Goal: Task Accomplishment & Management: Use online tool/utility

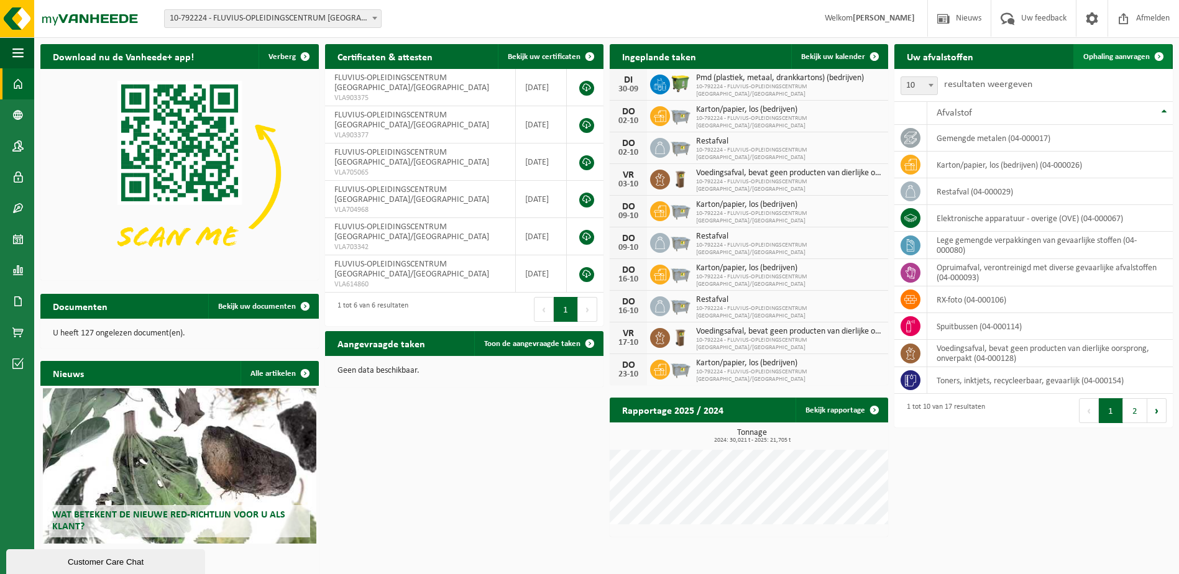
click at [1120, 53] on span "Ophaling aanvragen" at bounding box center [1116, 57] width 66 height 8
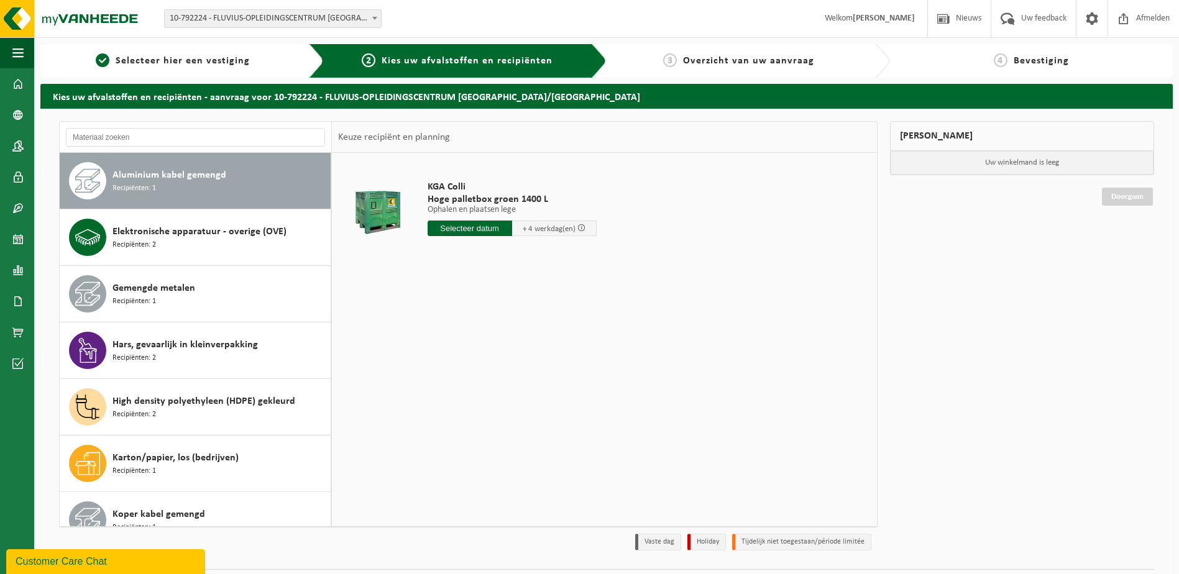
click at [474, 232] on input "text" at bounding box center [469, 229] width 84 height 16
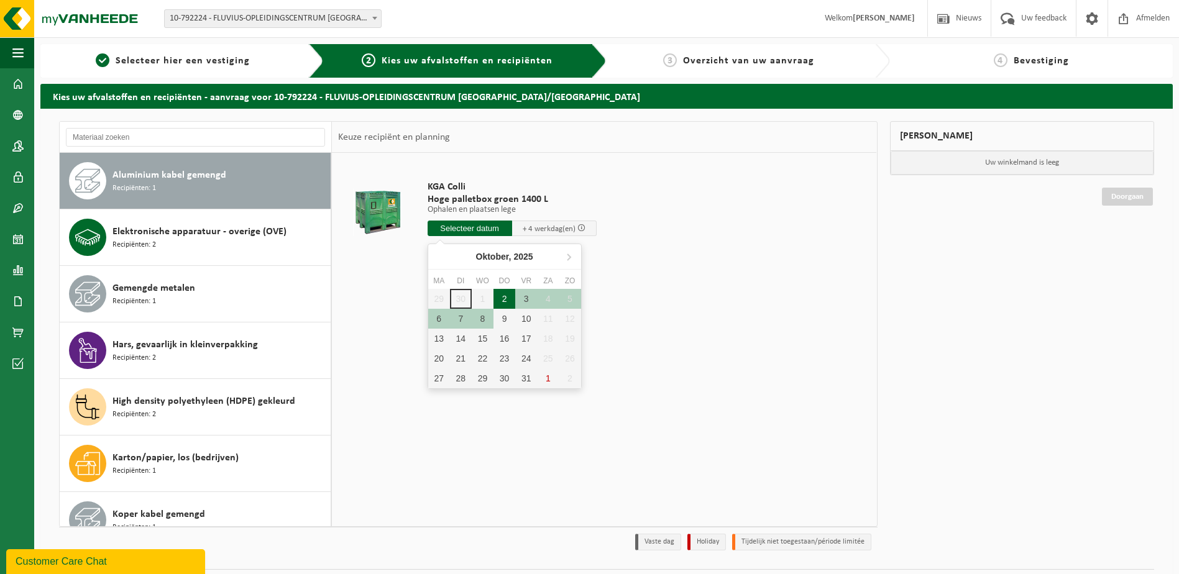
click at [509, 298] on div "2" at bounding box center [504, 299] width 22 height 20
type input "Van 2025-10-02"
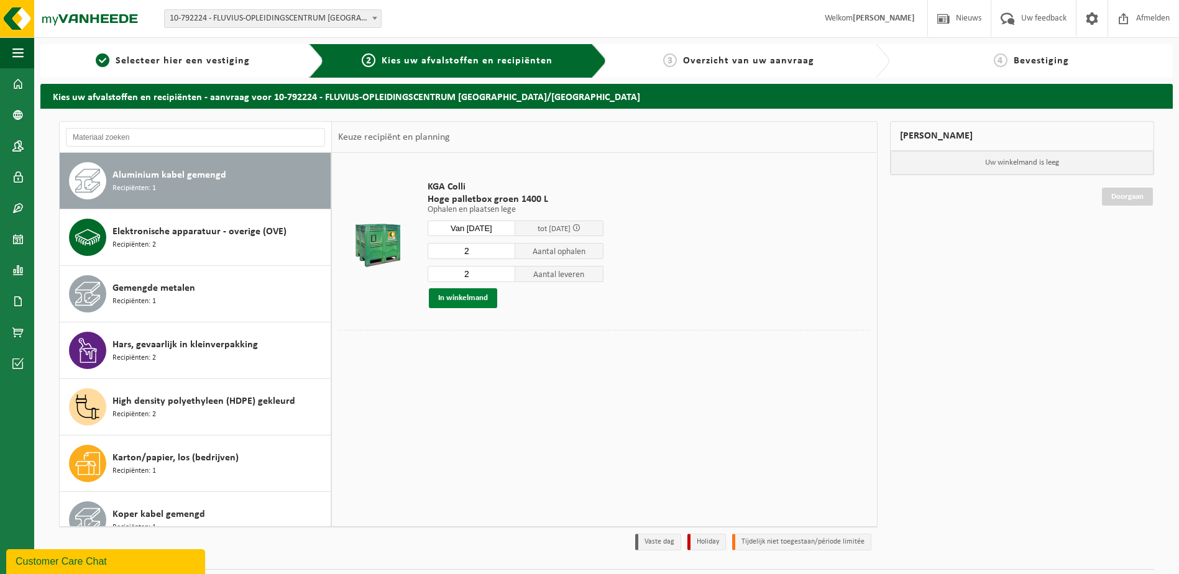
click at [458, 297] on button "In winkelmand" at bounding box center [463, 298] width 68 height 20
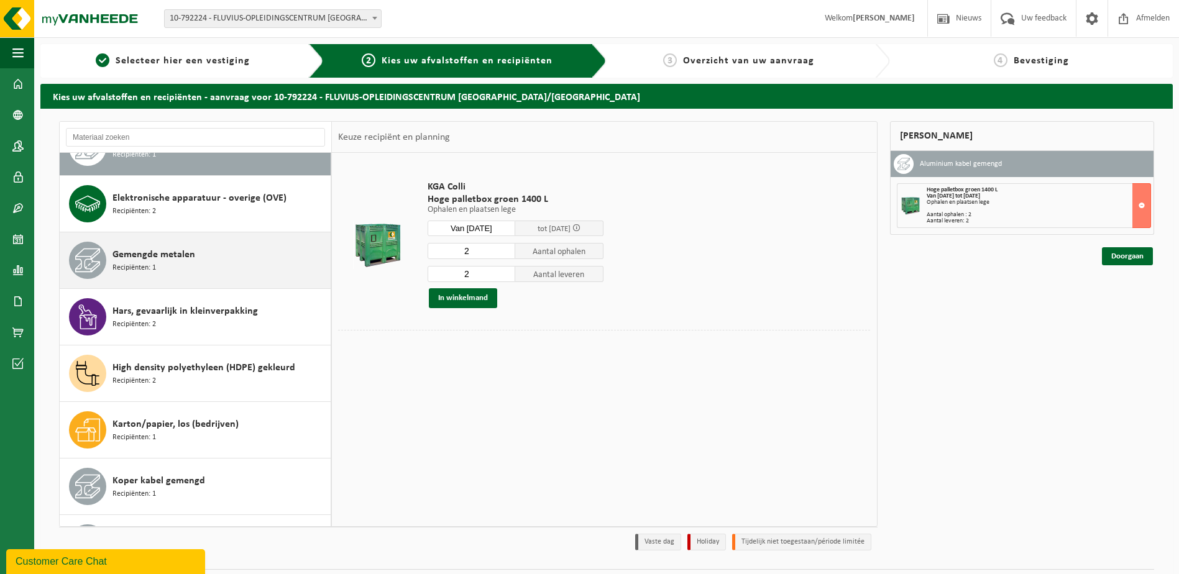
scroll to position [62, 0]
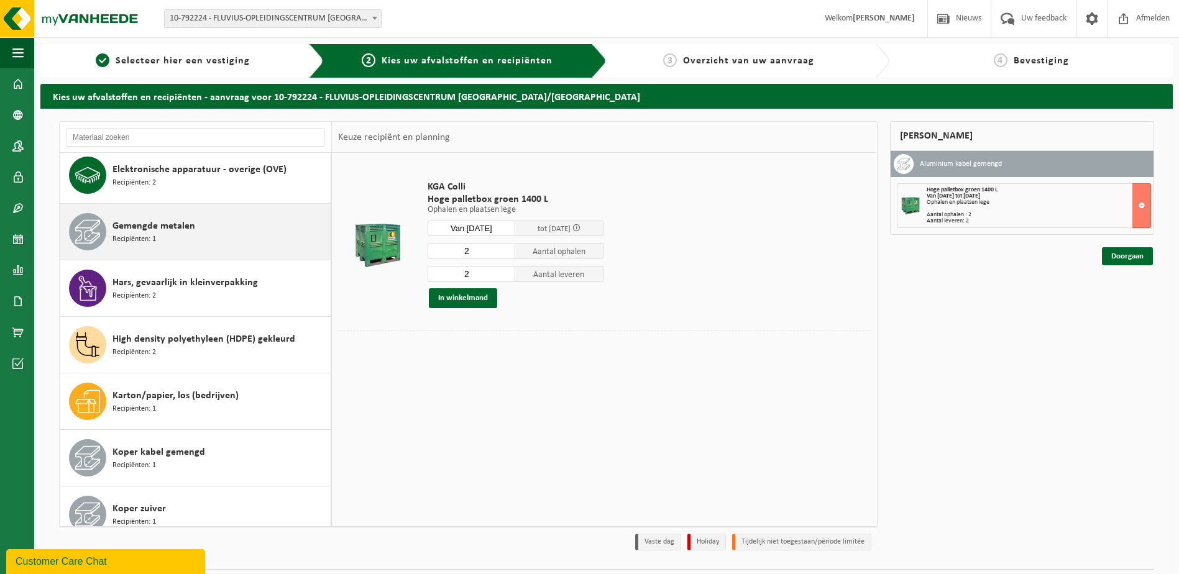
click at [188, 238] on div "Gemengde metalen Recipiënten: 1" at bounding box center [219, 231] width 215 height 37
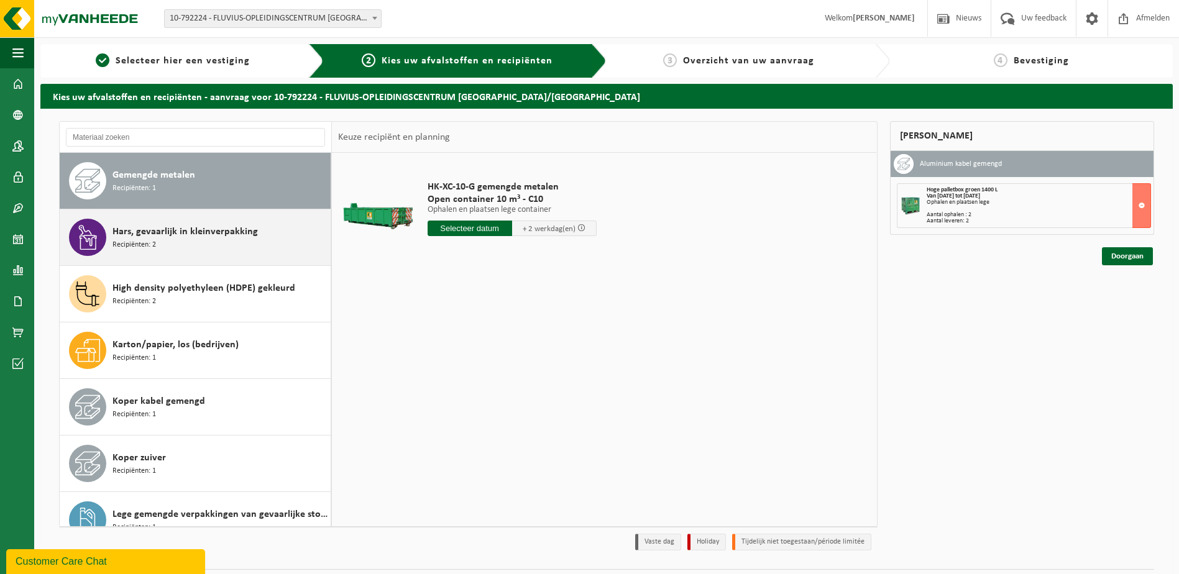
scroll to position [175, 0]
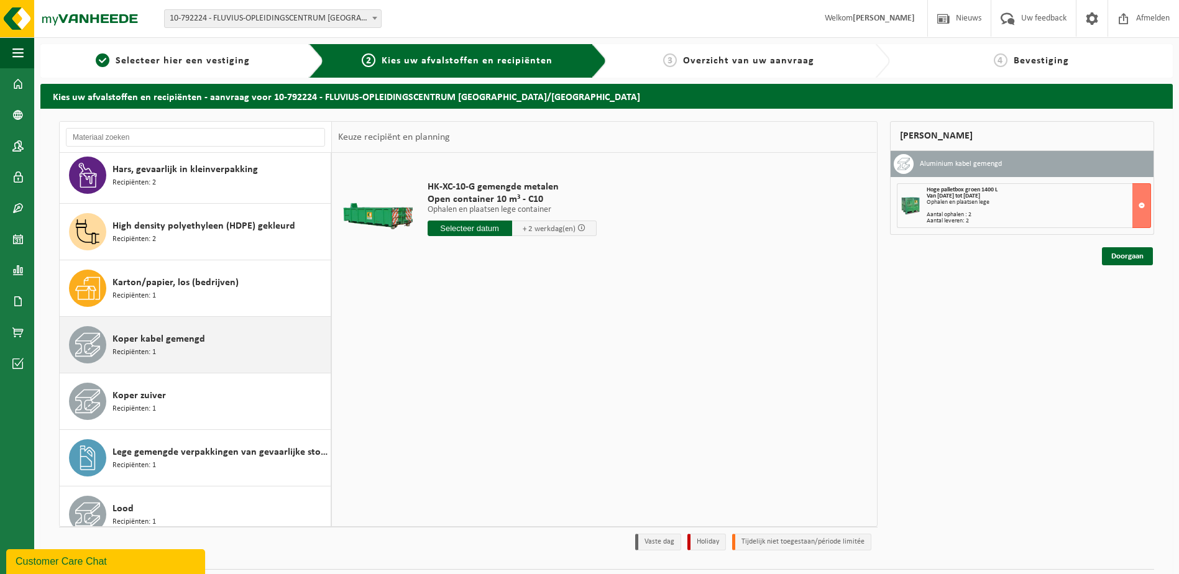
click at [203, 338] on div "Koper kabel gemengd Recipiënten: 1" at bounding box center [219, 344] width 215 height 37
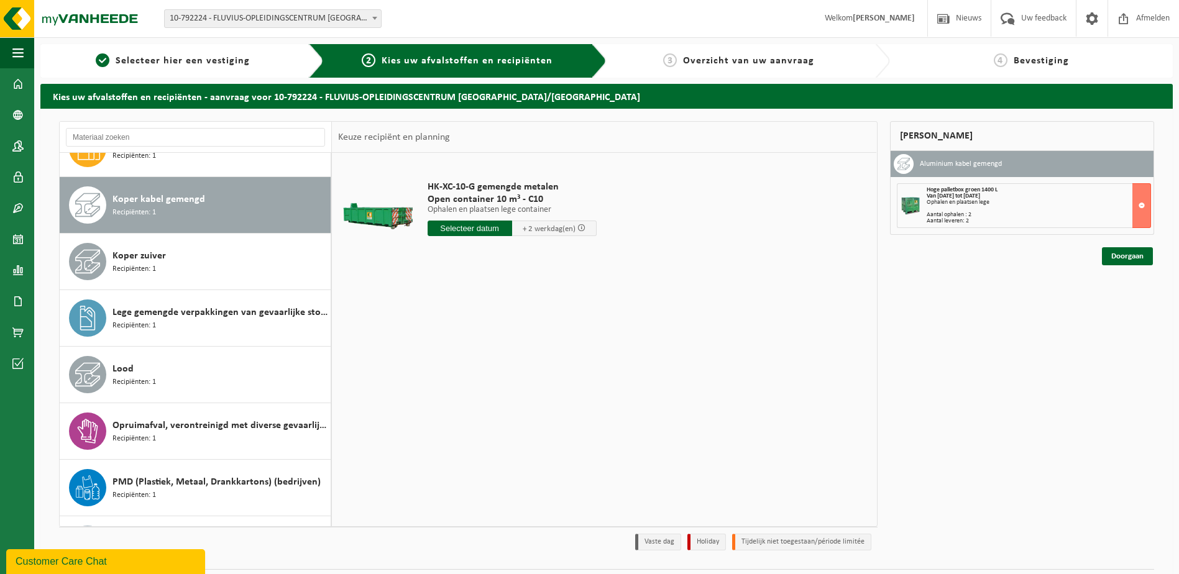
scroll to position [339, 0]
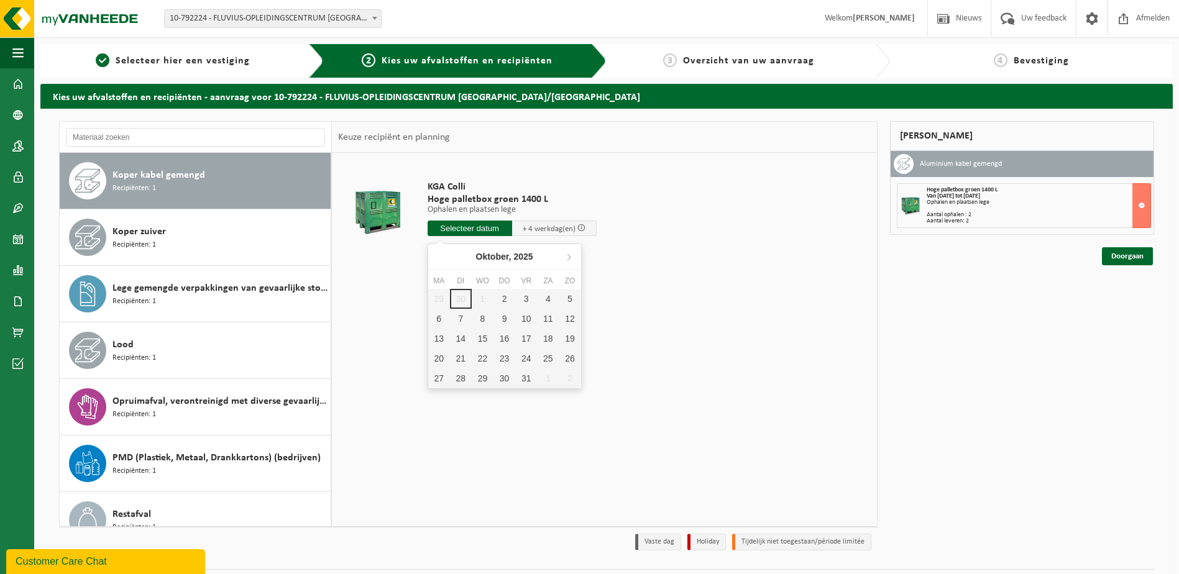
click at [478, 232] on input "text" at bounding box center [469, 229] width 84 height 16
click at [505, 303] on div "2" at bounding box center [504, 299] width 22 height 20
type input "Van 2025-10-02"
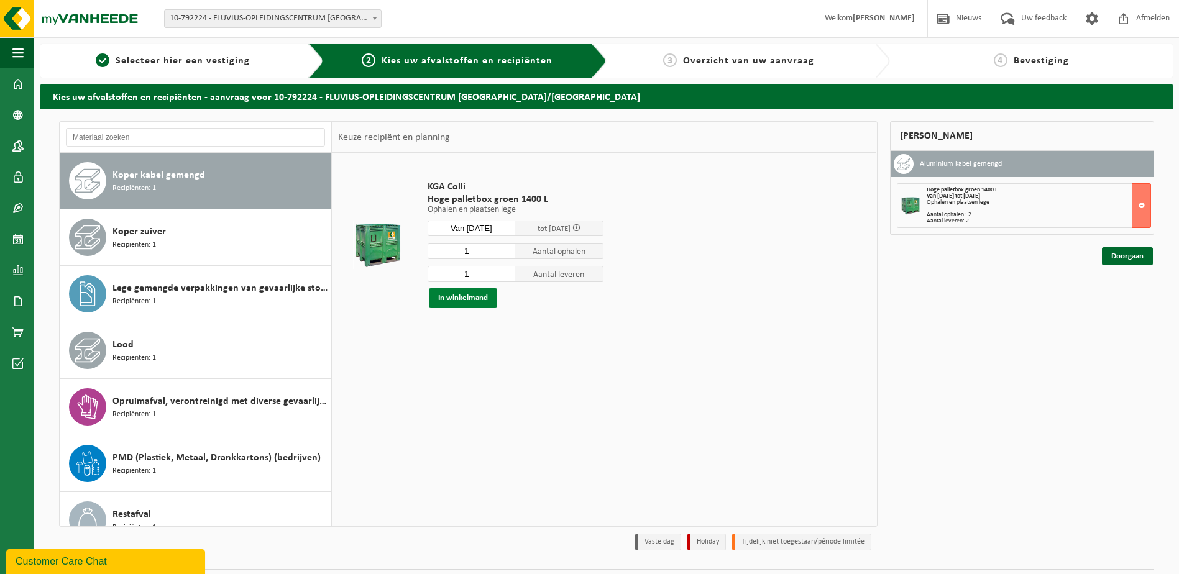
click at [472, 301] on button "In winkelmand" at bounding box center [463, 298] width 68 height 20
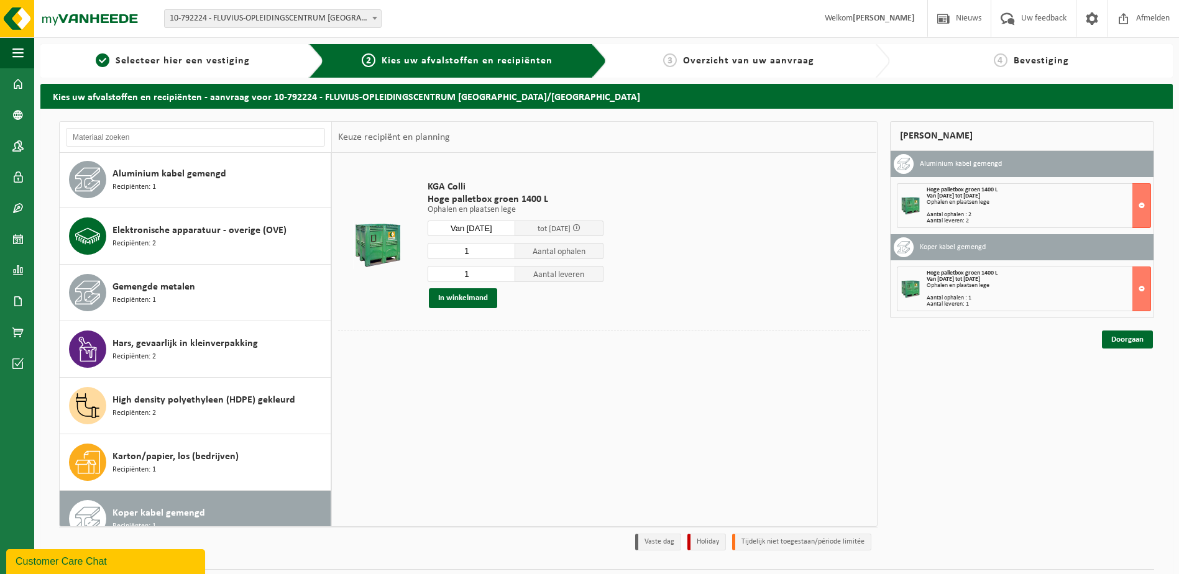
scroll to position [0, 0]
click at [1142, 337] on link "Doorgaan" at bounding box center [1126, 340] width 51 height 18
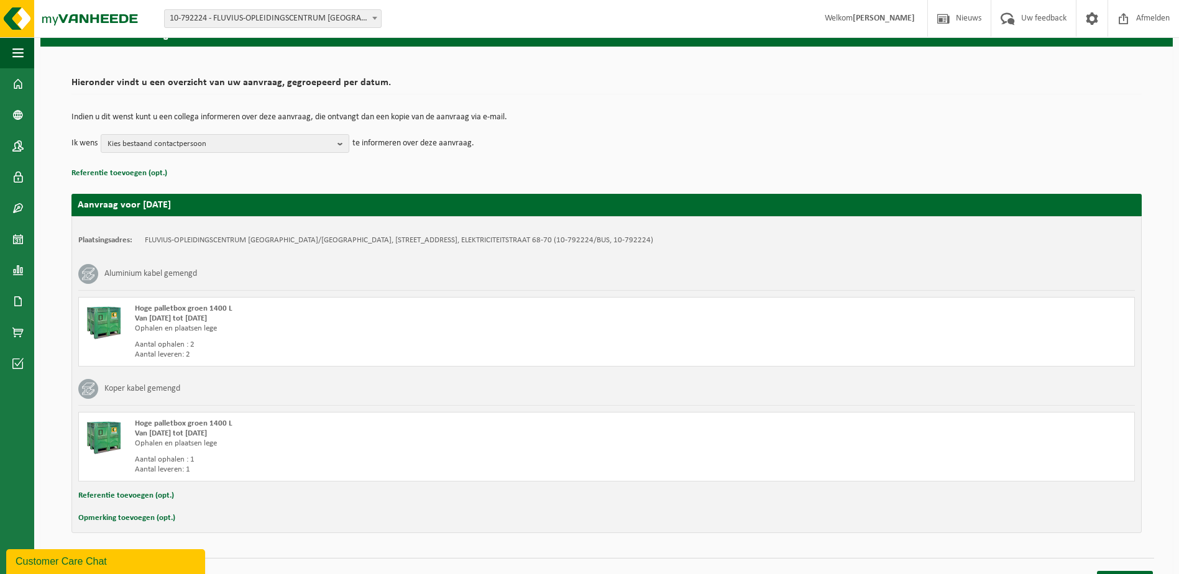
scroll to position [84, 0]
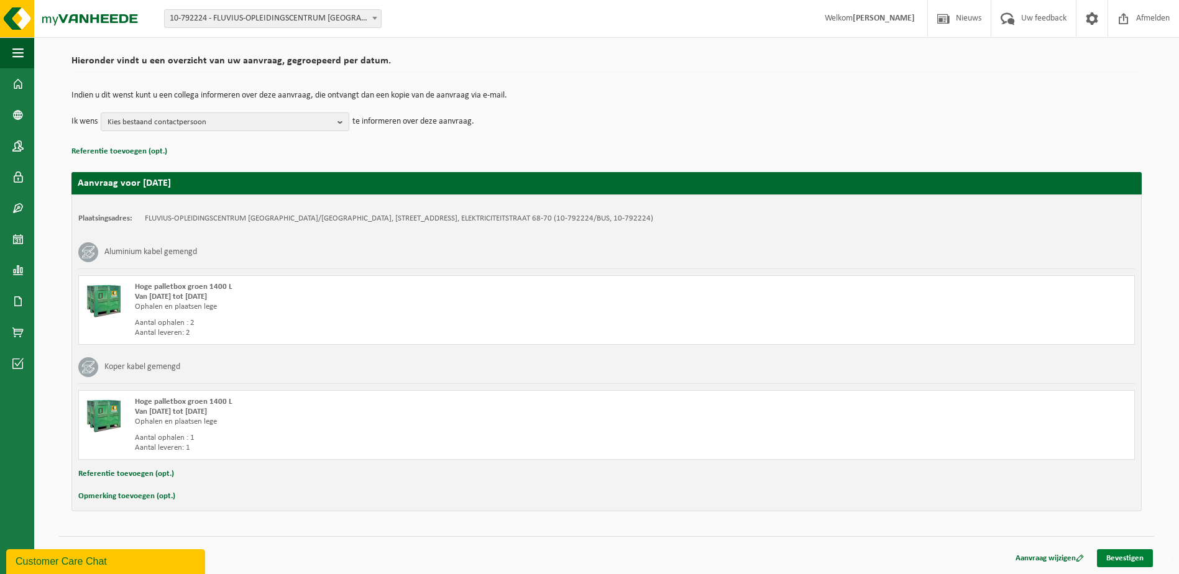
click at [1138, 550] on link "Bevestigen" at bounding box center [1125, 558] width 56 height 18
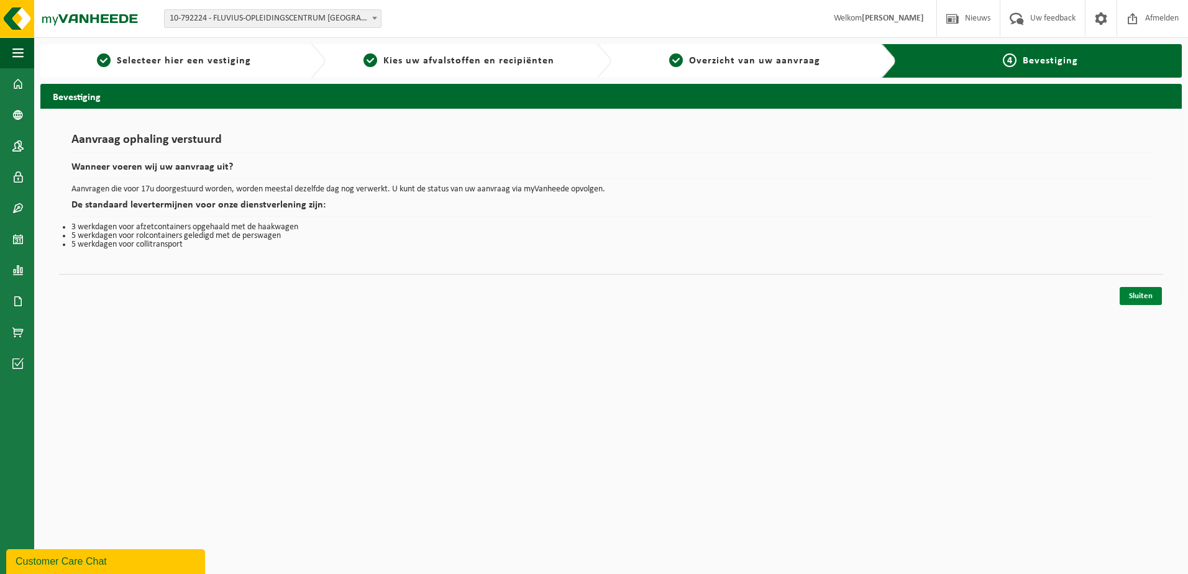
click at [1131, 301] on link "Sluiten" at bounding box center [1141, 296] width 42 height 18
